Goal: Check status: Check status

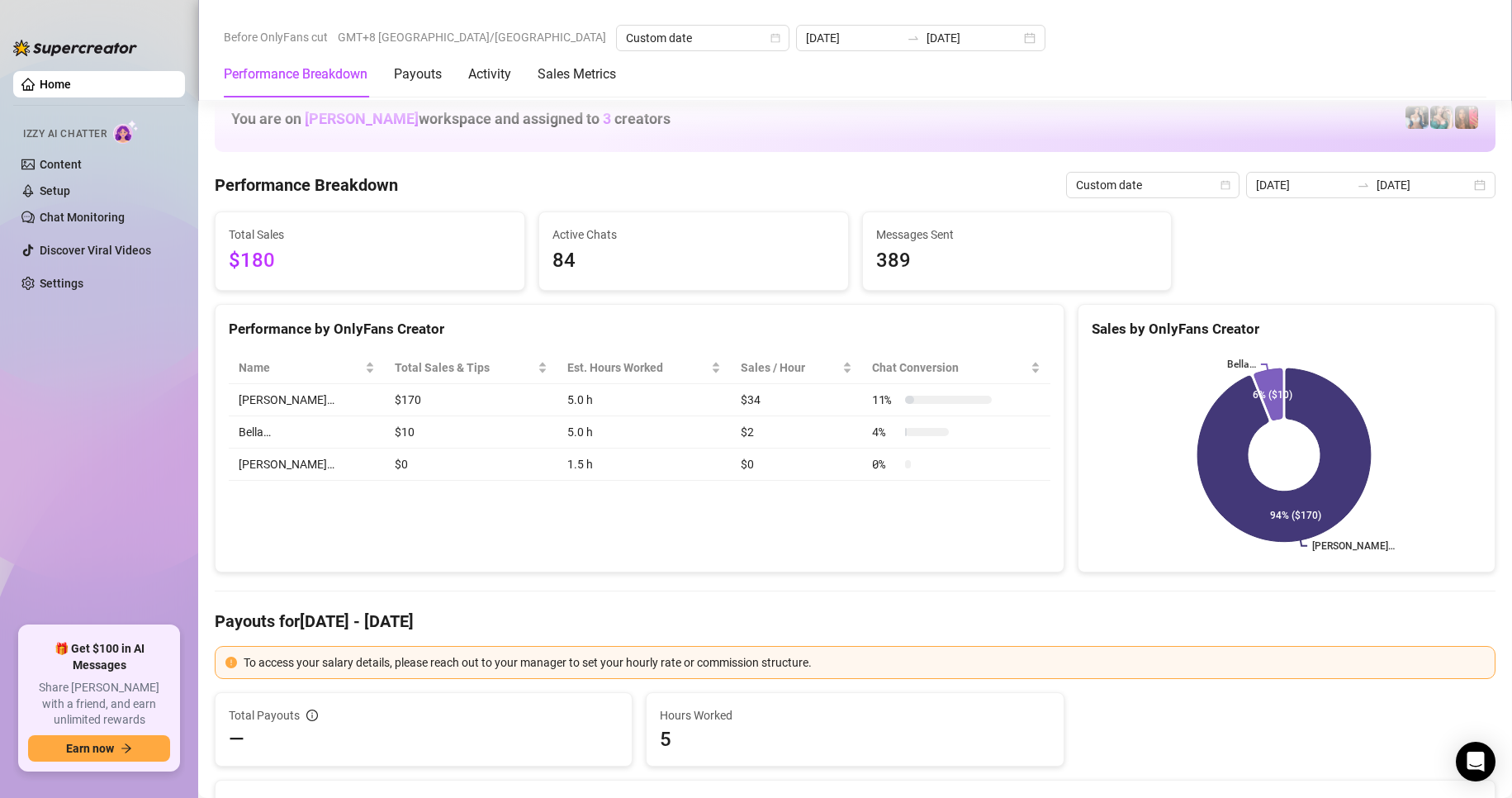
scroll to position [1790, 0]
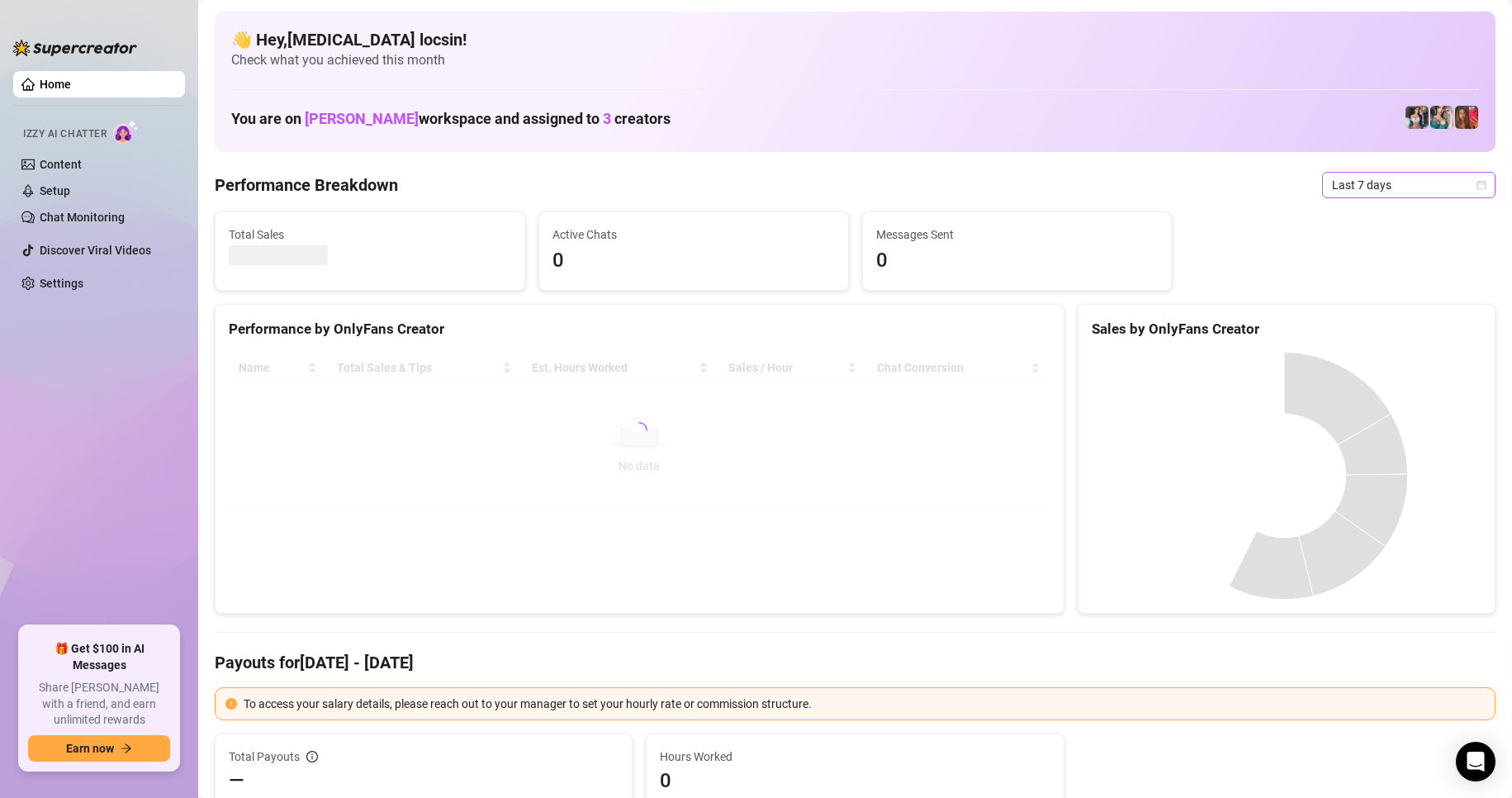
click at [1416, 191] on span "Last 7 days" at bounding box center [1408, 185] width 154 height 25
click at [1388, 328] on div "Custom date" at bounding box center [1394, 323] width 147 height 18
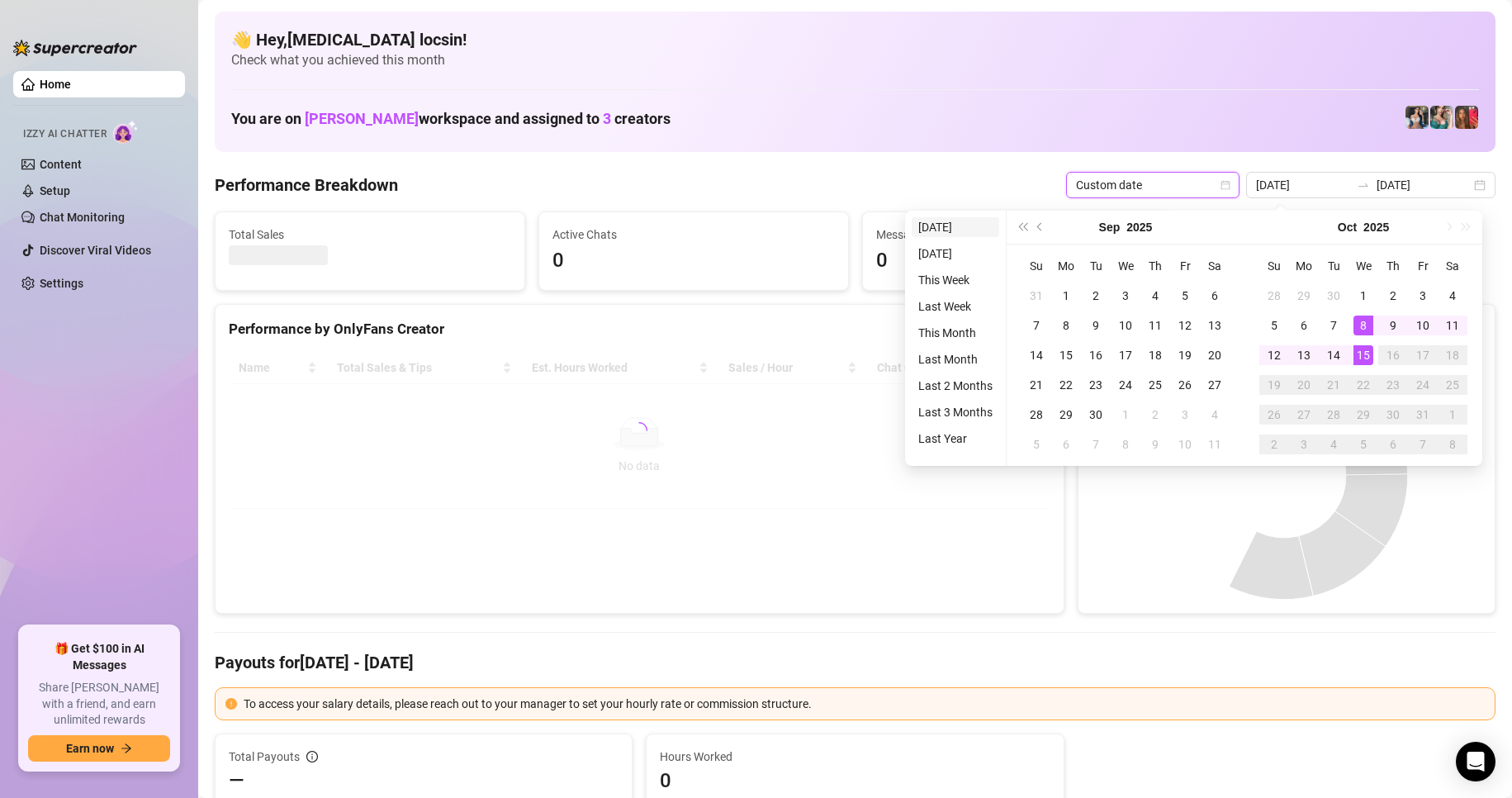
type input "[DATE]"
click at [950, 220] on li "[DATE]" at bounding box center [956, 227] width 88 height 20
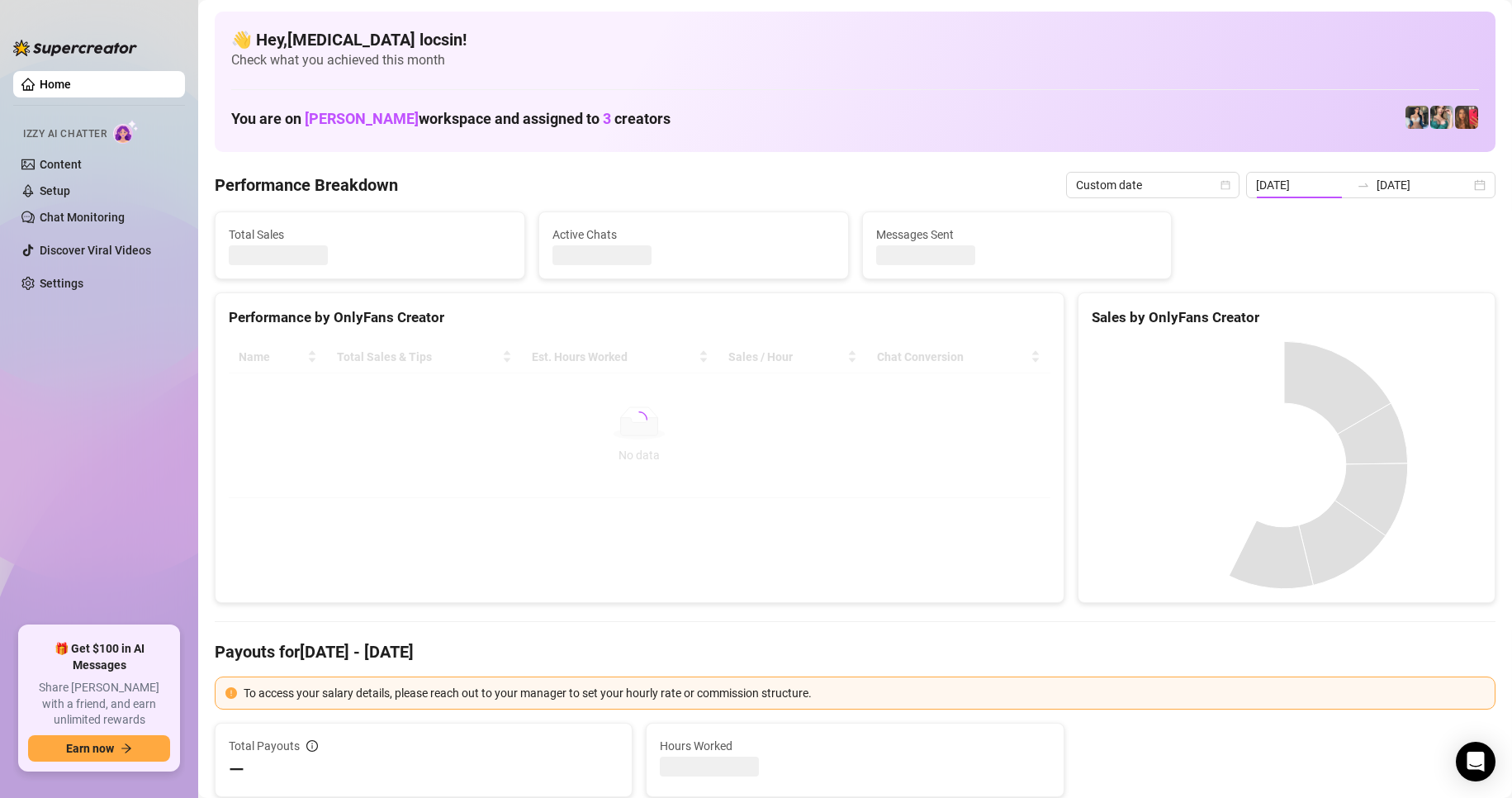
type input "[DATE]"
